Goal: Navigation & Orientation: Find specific page/section

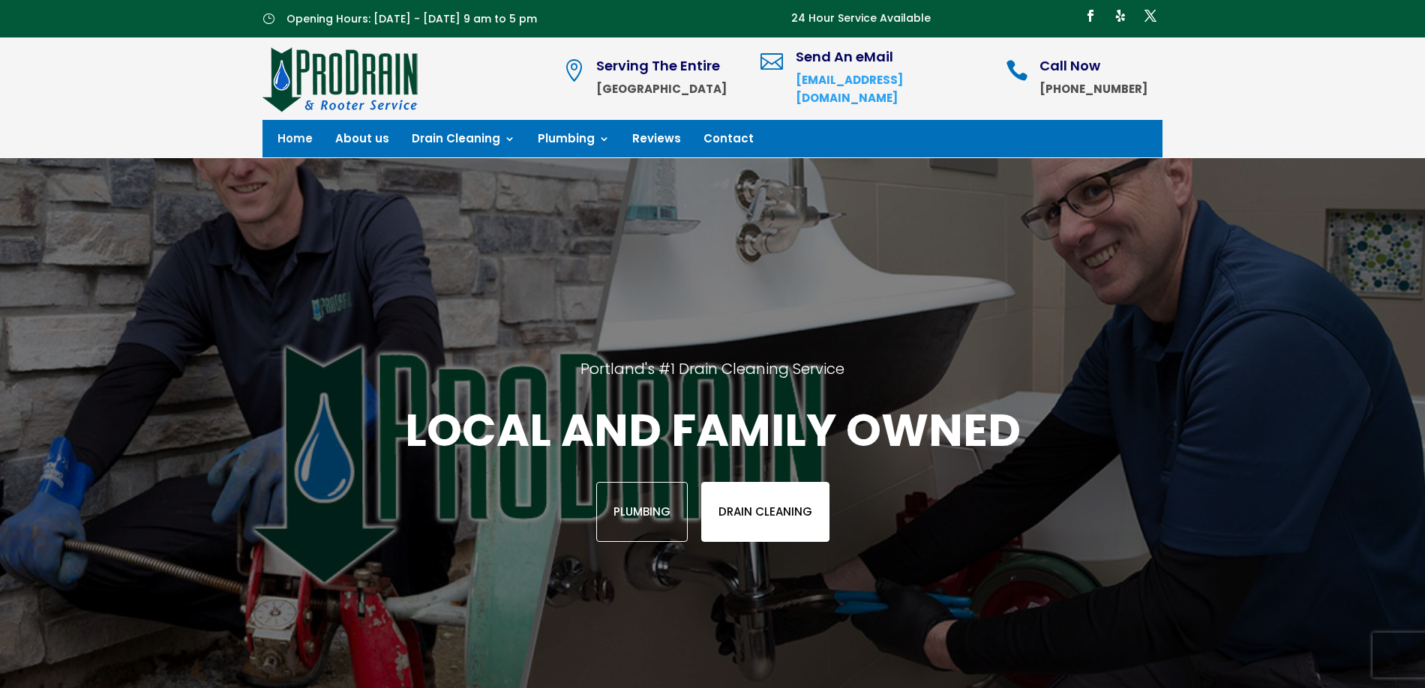
click at [763, 508] on link "Drain Cleaning" at bounding box center [765, 512] width 128 height 60
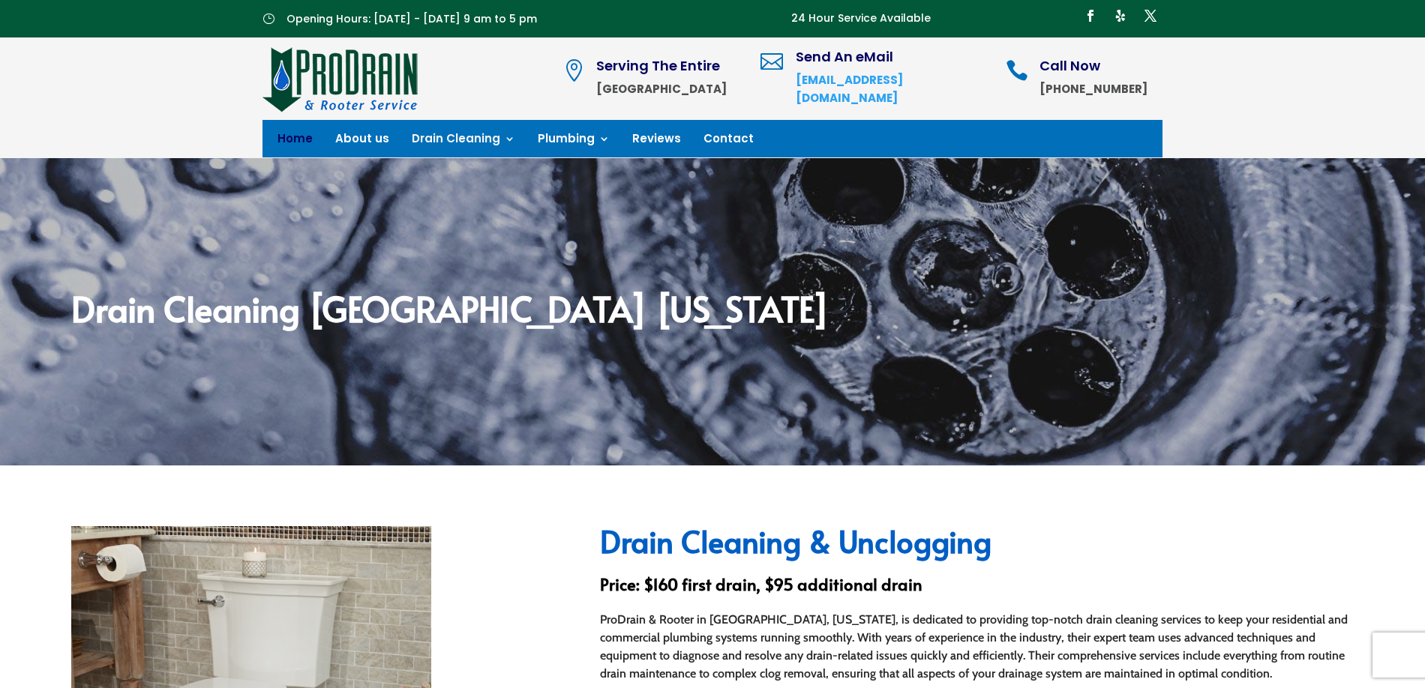
click at [295, 136] on link "Home" at bounding box center [294, 141] width 35 height 16
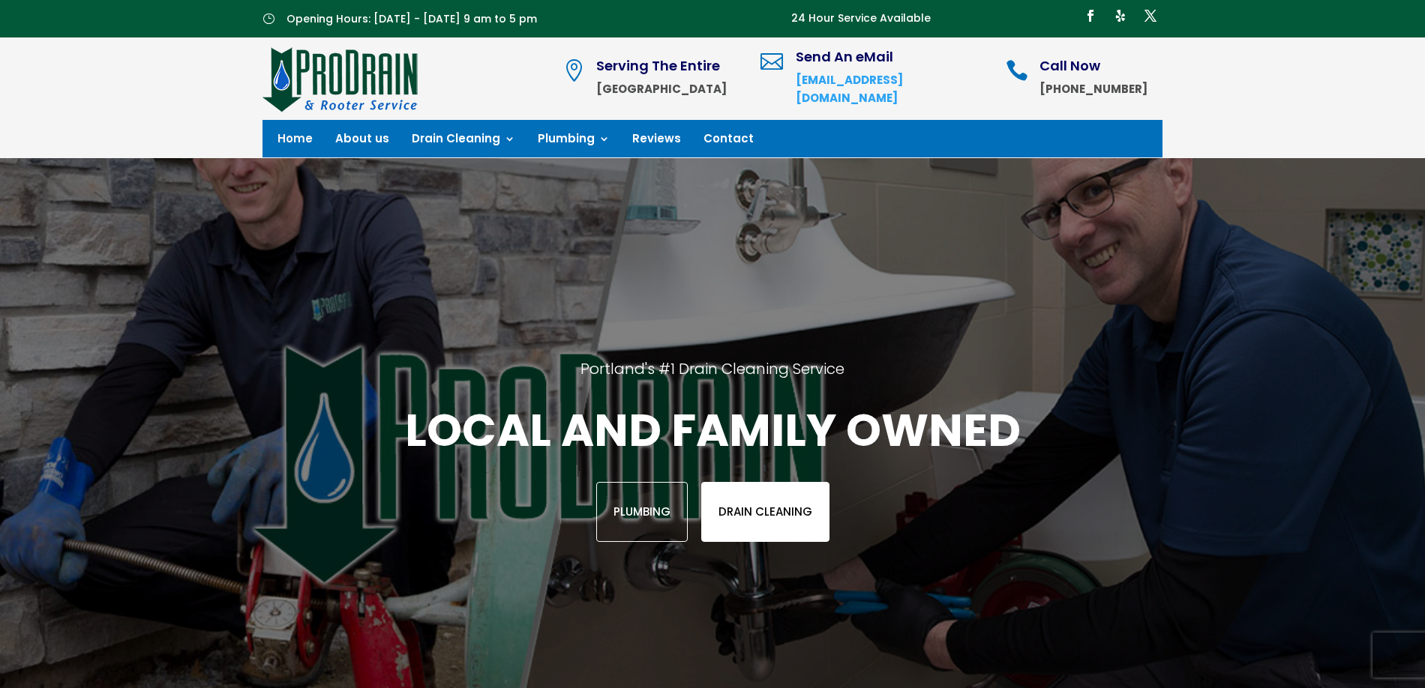
click at [763, 505] on link "Drain Cleaning" at bounding box center [765, 512] width 128 height 60
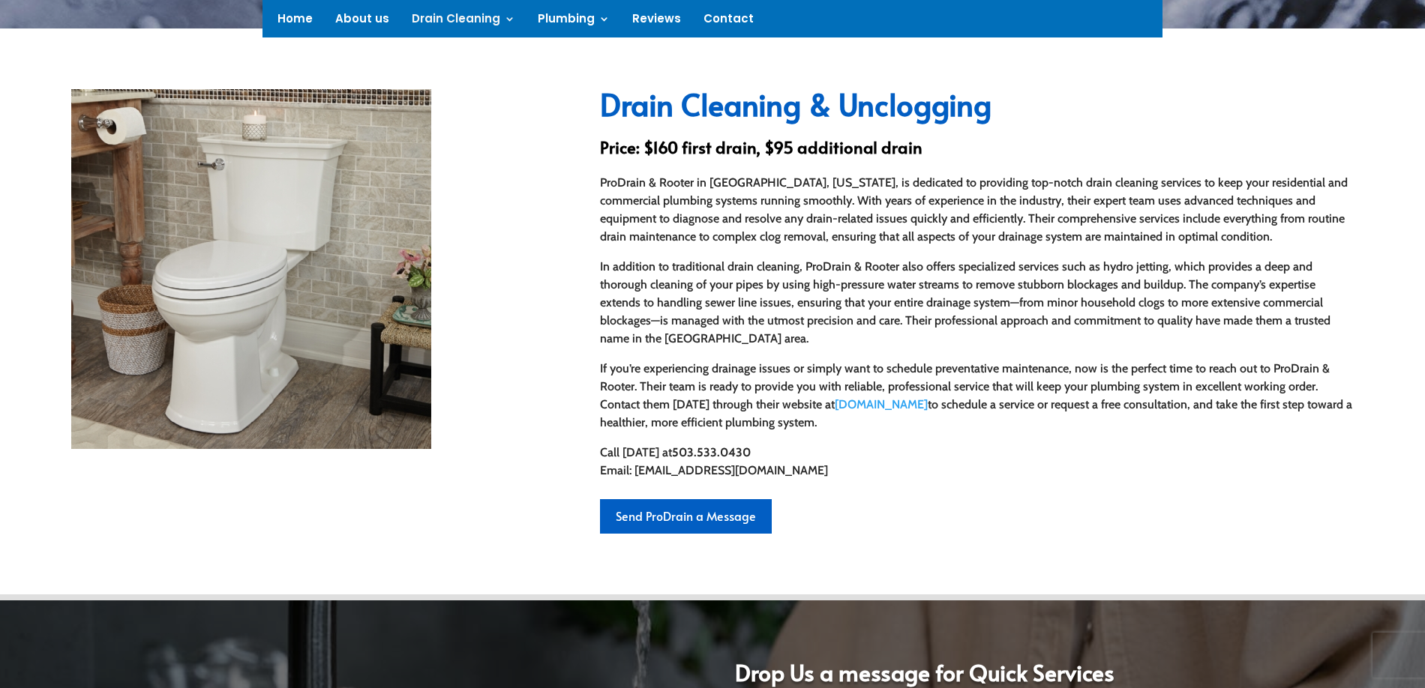
scroll to position [75, 0]
